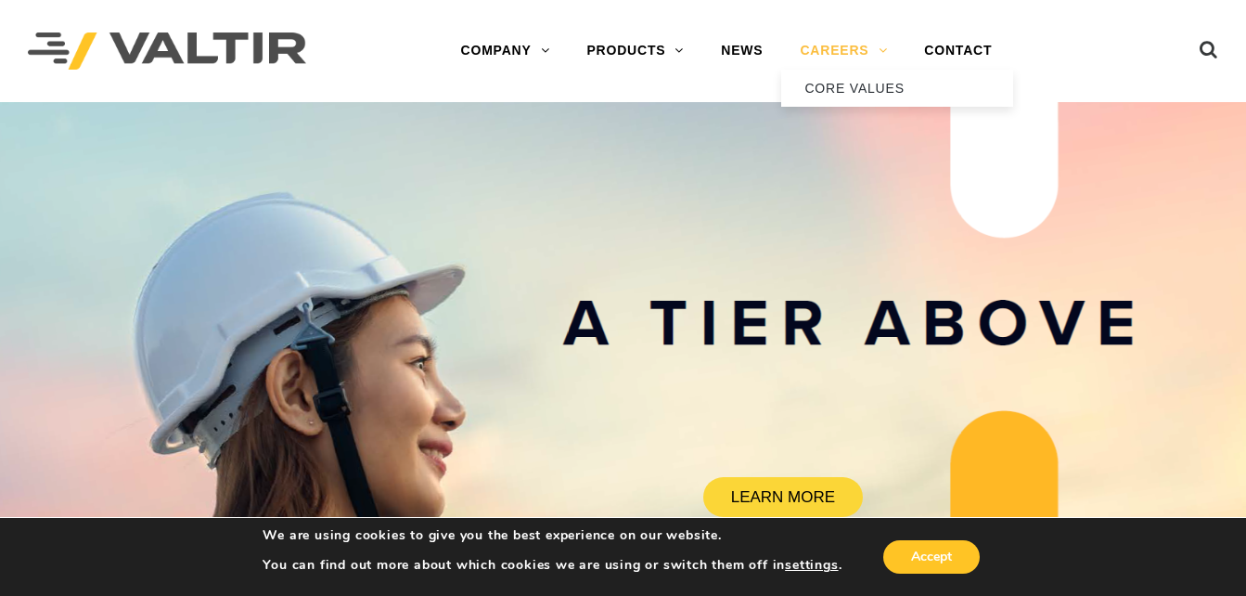
click at [830, 49] on link "CAREERS" at bounding box center [843, 50] width 124 height 37
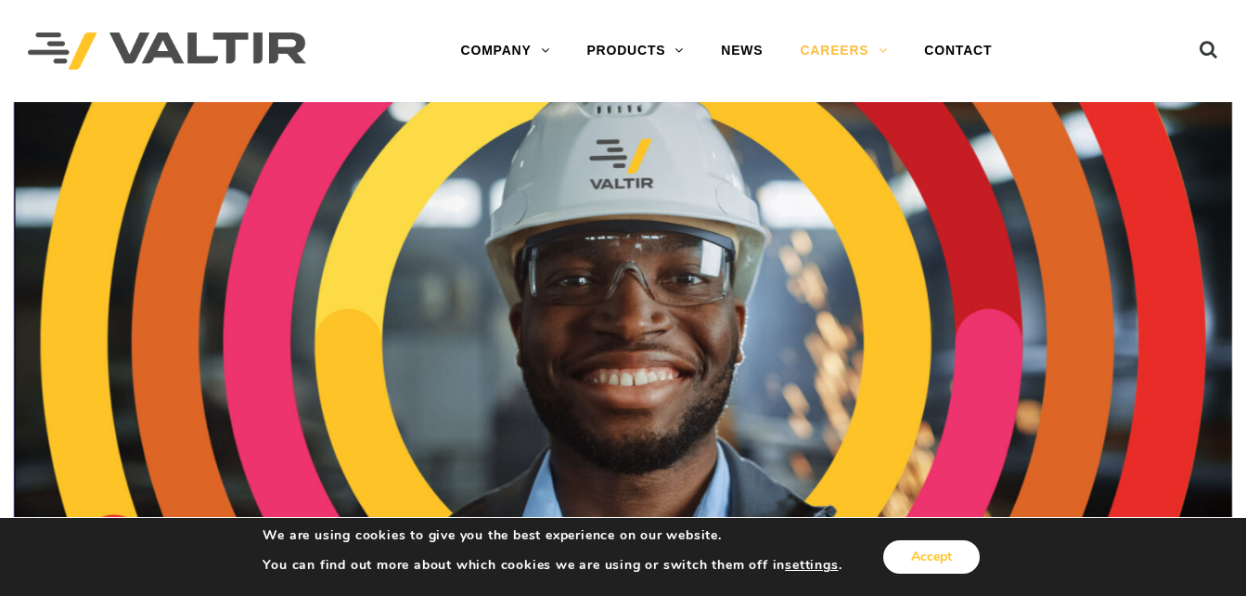
click at [944, 564] on button "Accept" at bounding box center [931, 556] width 96 height 33
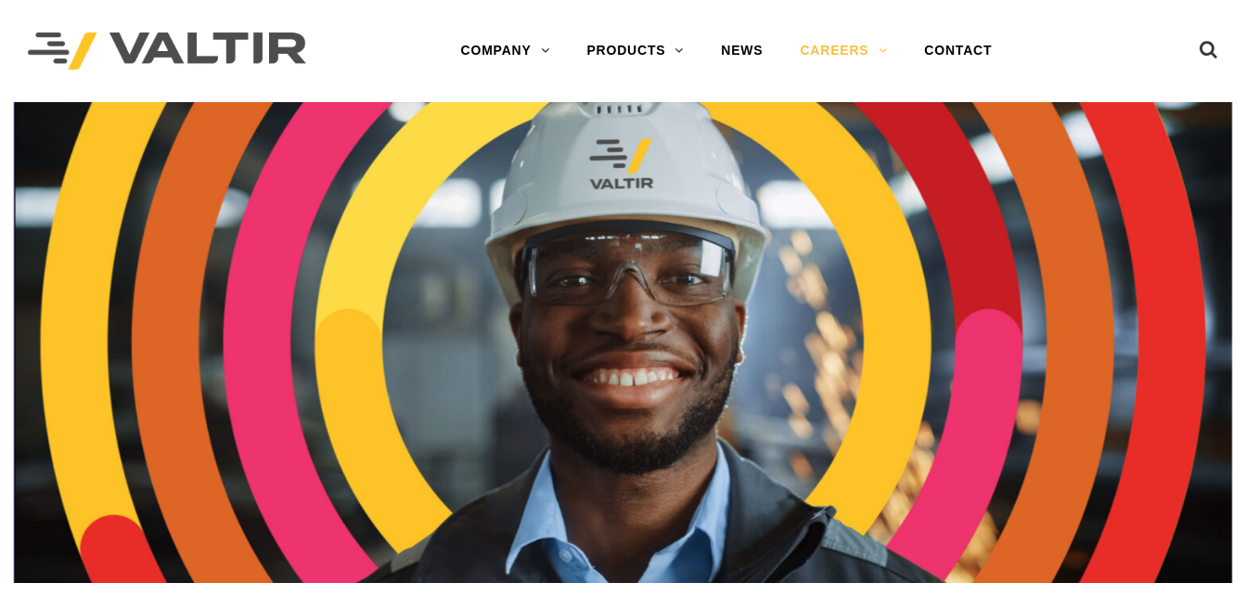
scroll to position [520, 0]
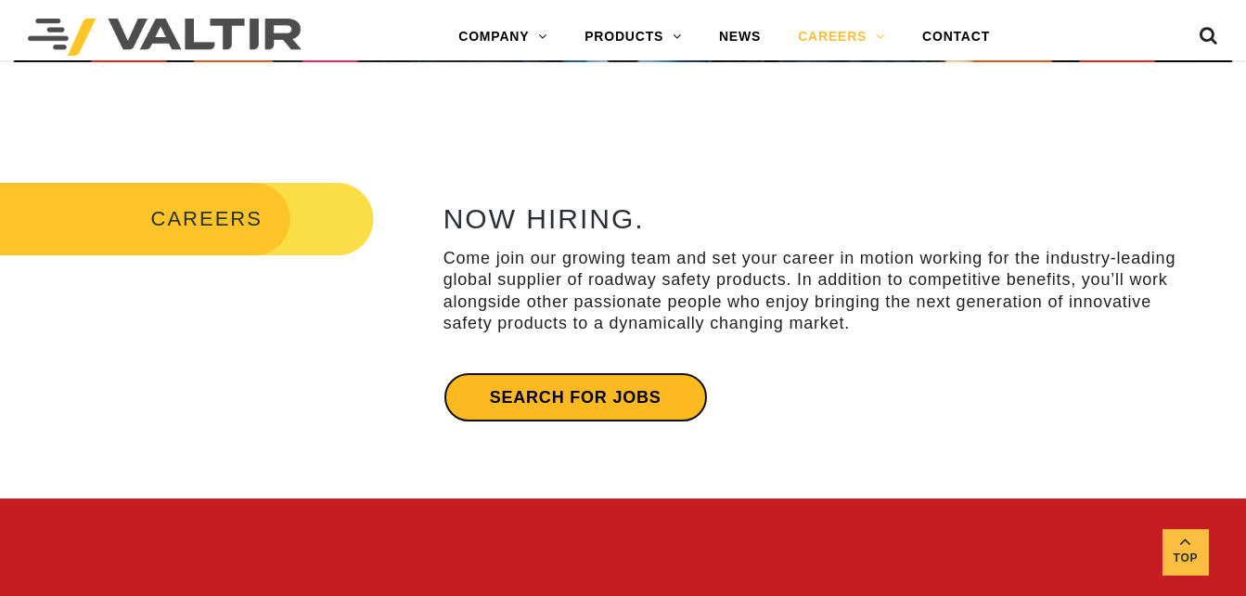
click at [600, 385] on link "Search for jobs" at bounding box center [575, 397] width 264 height 50
